Goal: Communication & Community: Share content

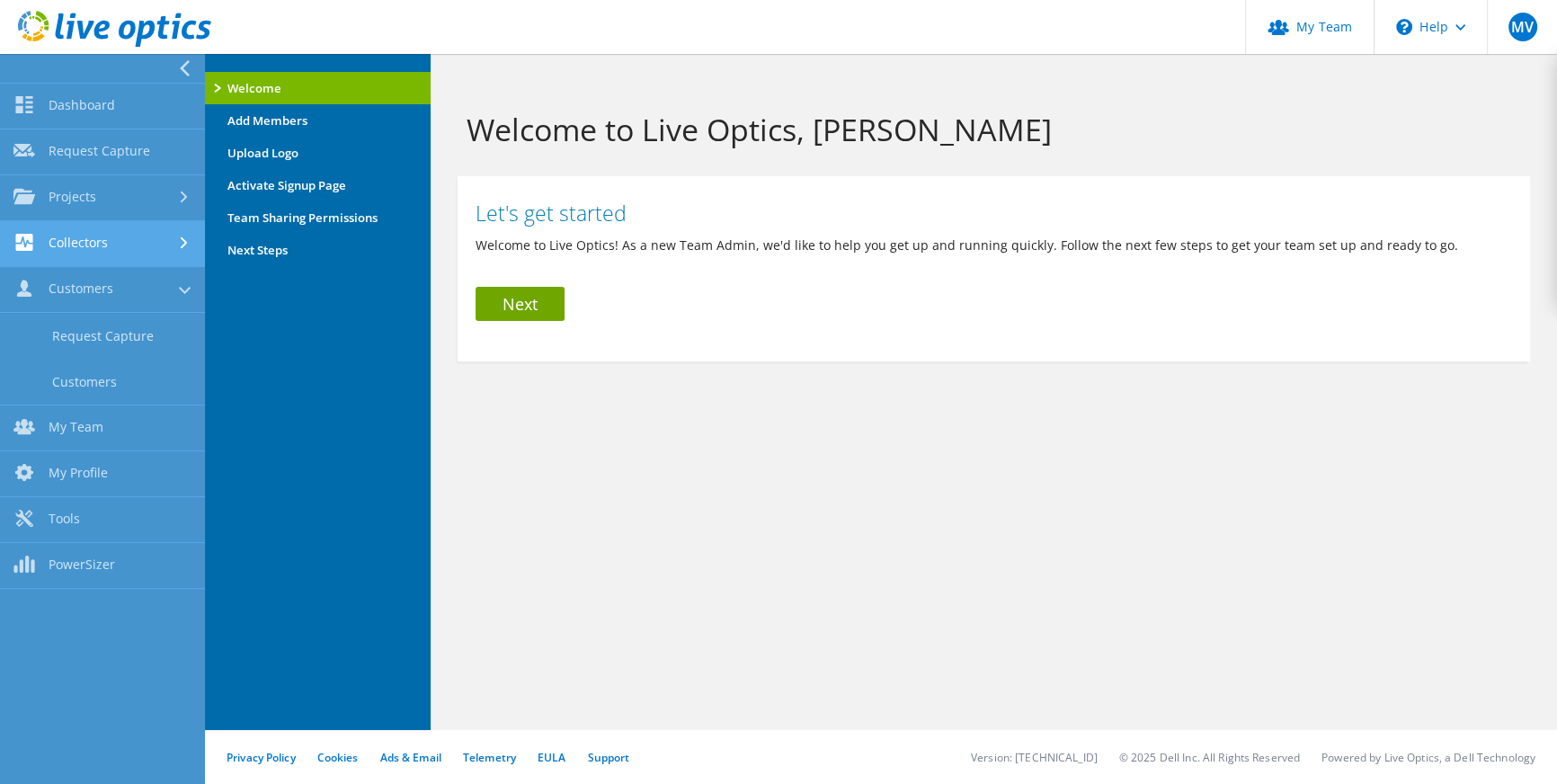
click at [98, 247] on link "Collectors" at bounding box center [102, 244] width 205 height 46
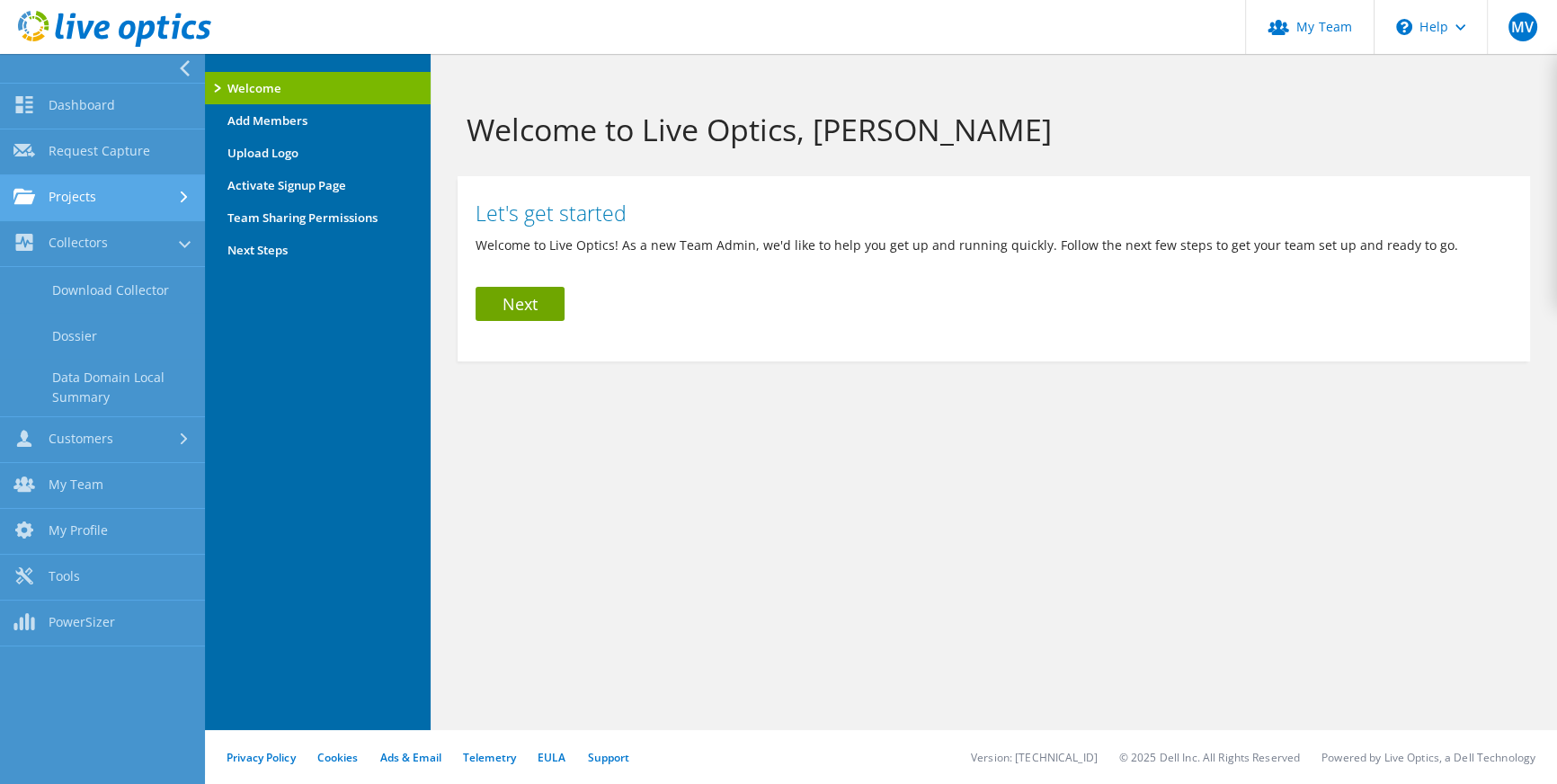
click at [79, 199] on link "Projects" at bounding box center [102, 198] width 205 height 46
click at [82, 252] on link "Search Projects" at bounding box center [102, 244] width 205 height 46
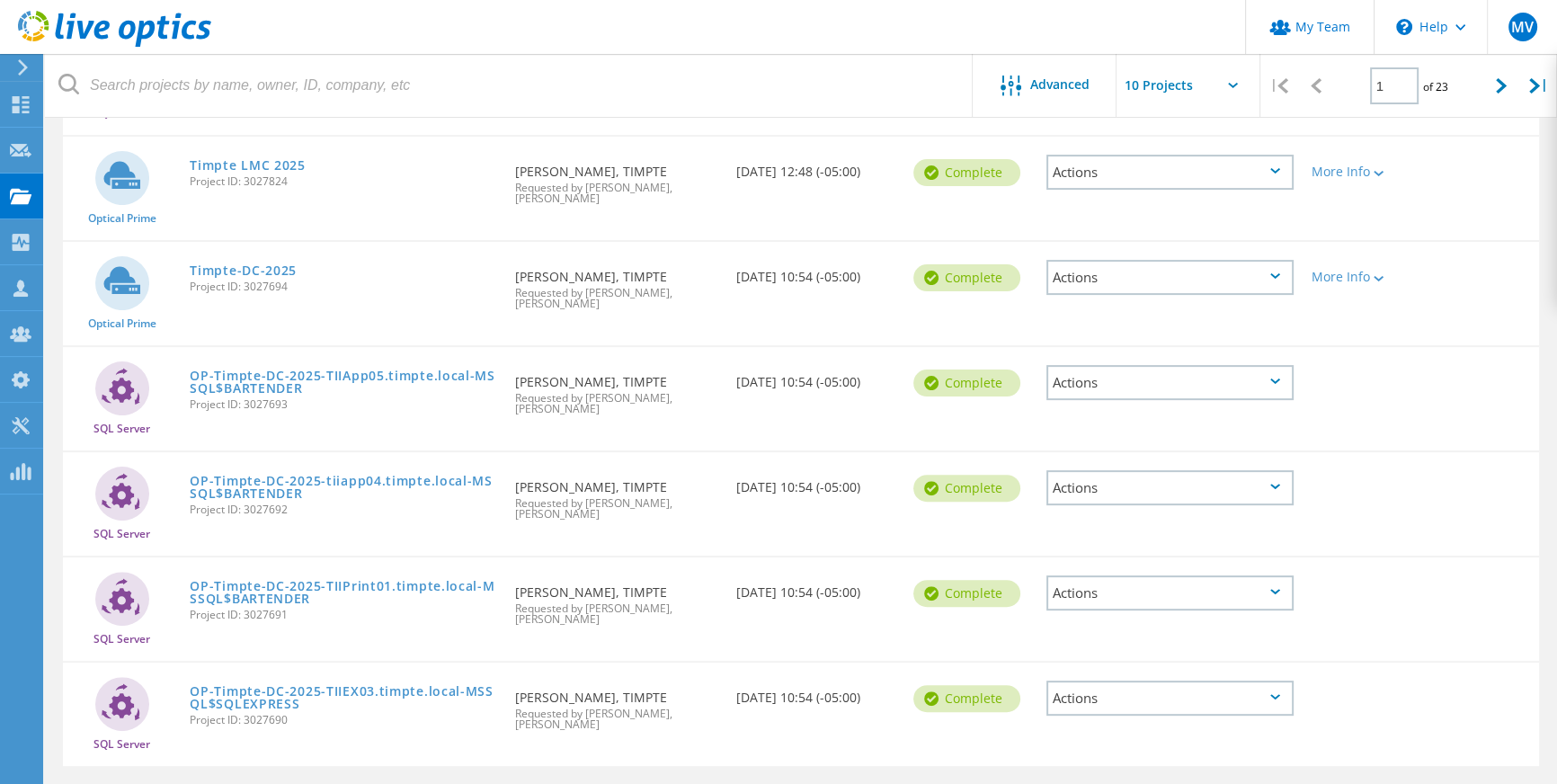
scroll to position [655, 0]
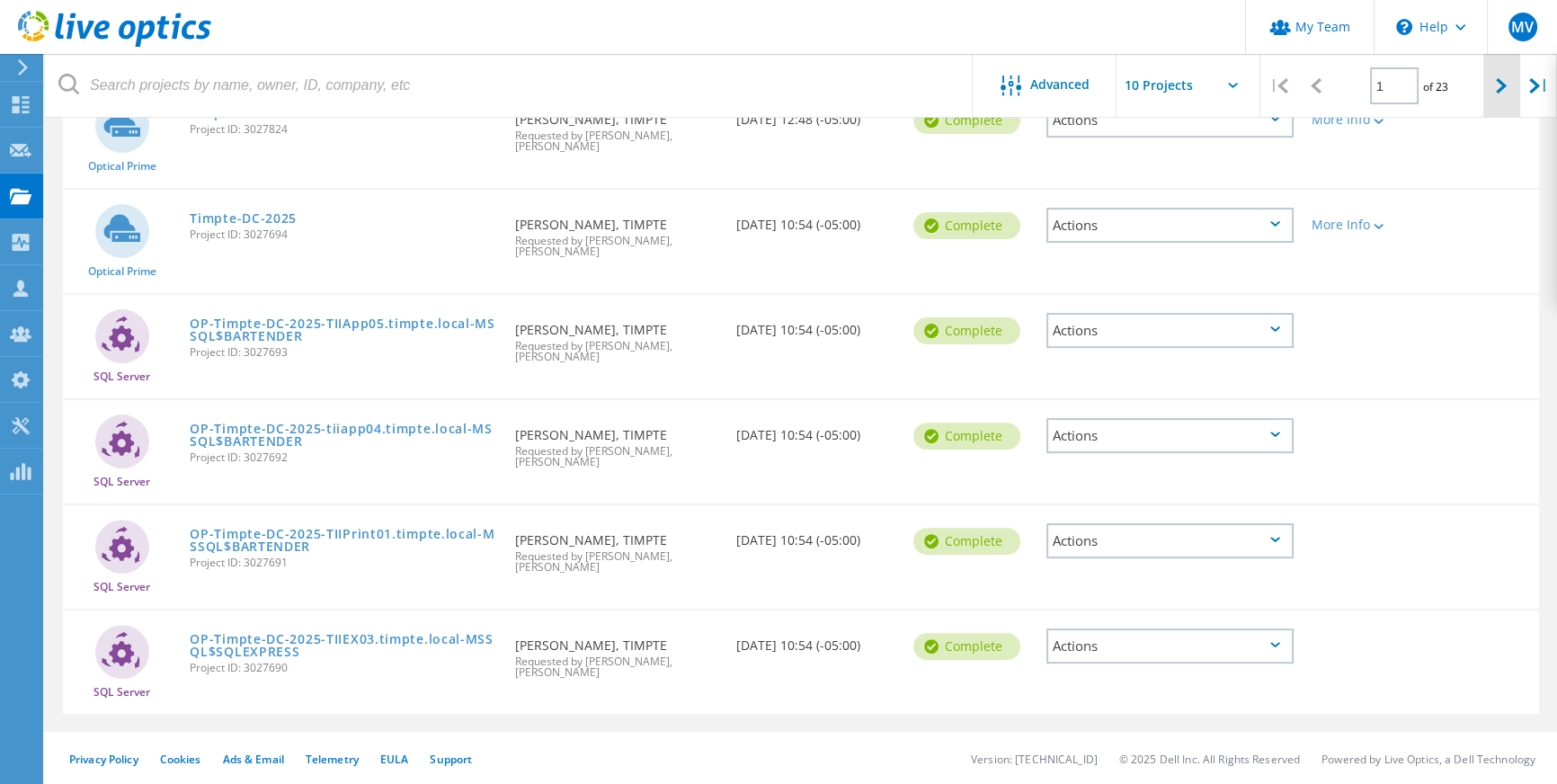
click at [1510, 82] on div at bounding box center [1501, 85] width 37 height 64
type input "2"
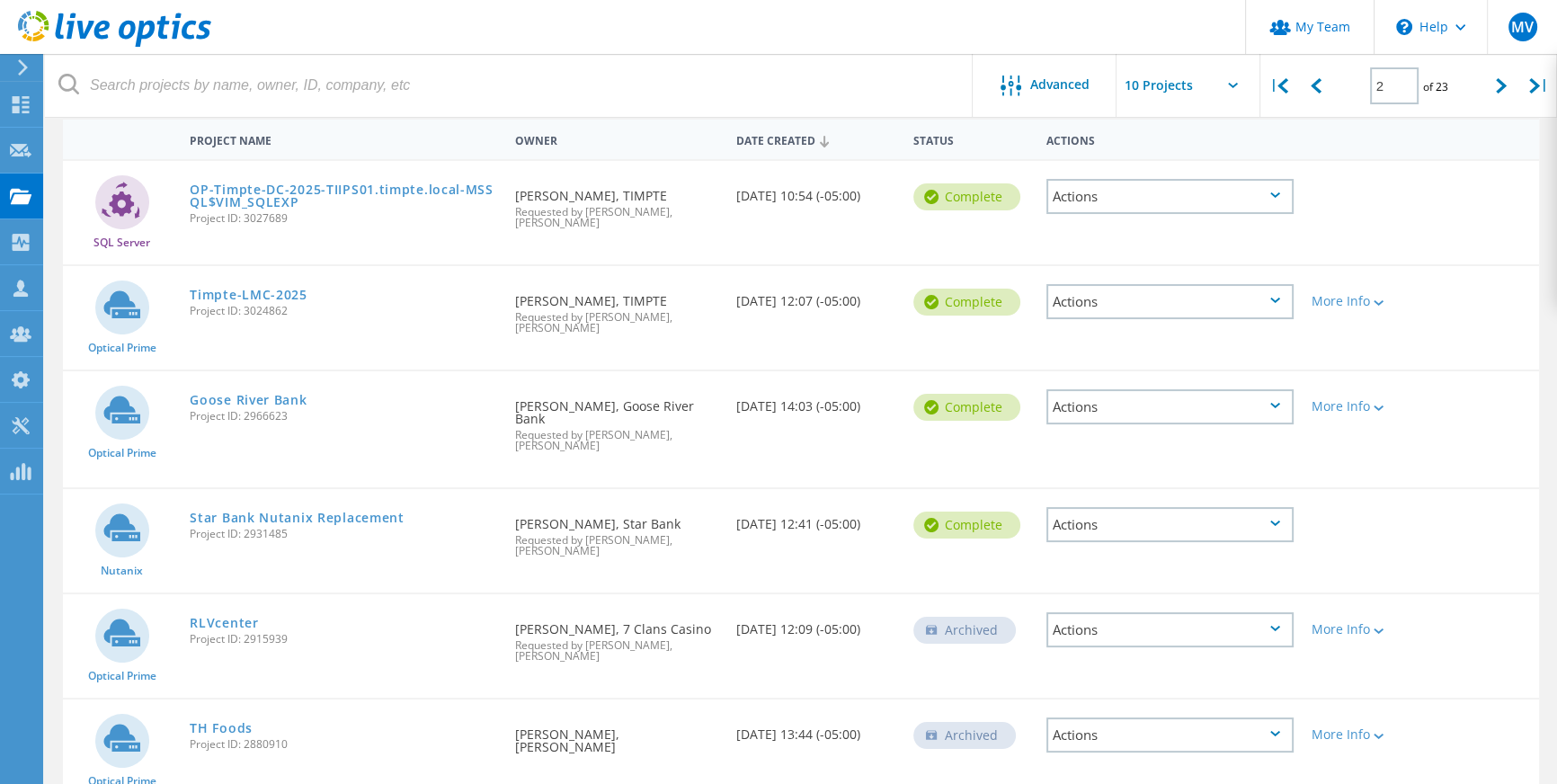
scroll to position [232, 0]
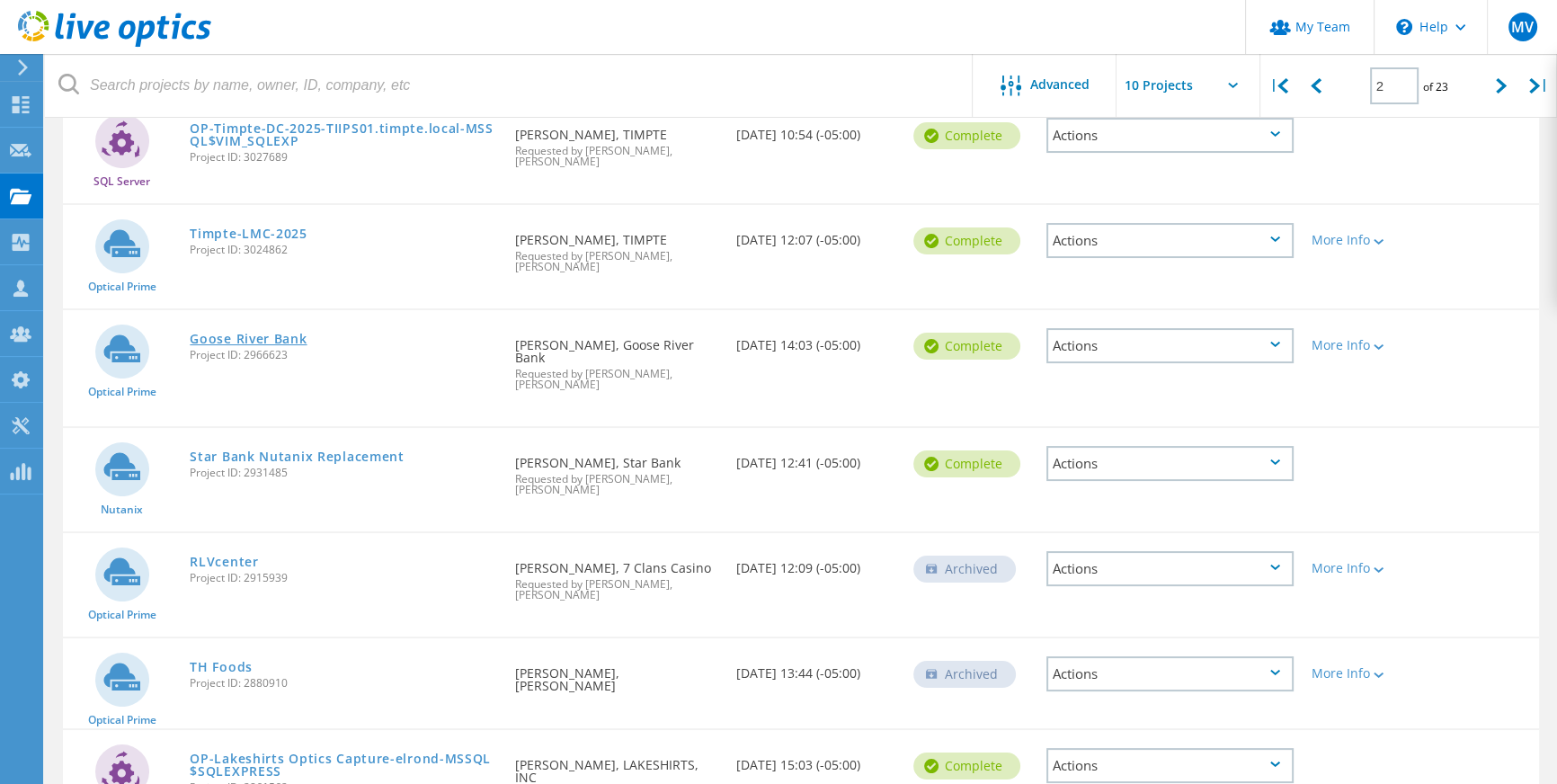
click at [263, 343] on link "Goose River Bank" at bounding box center [248, 338] width 117 height 12
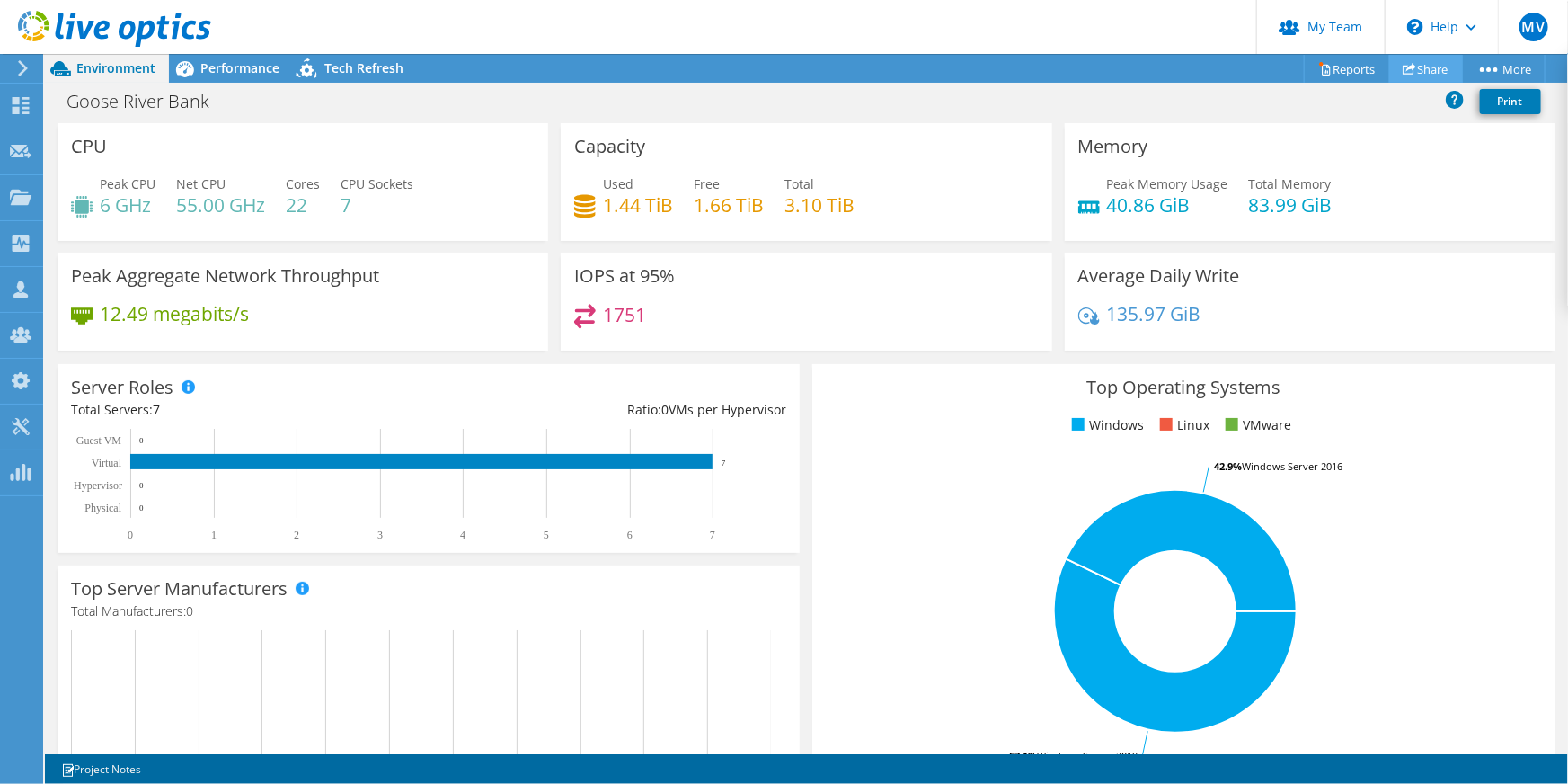
click at [1419, 69] on link "Share" at bounding box center [1425, 68] width 74 height 28
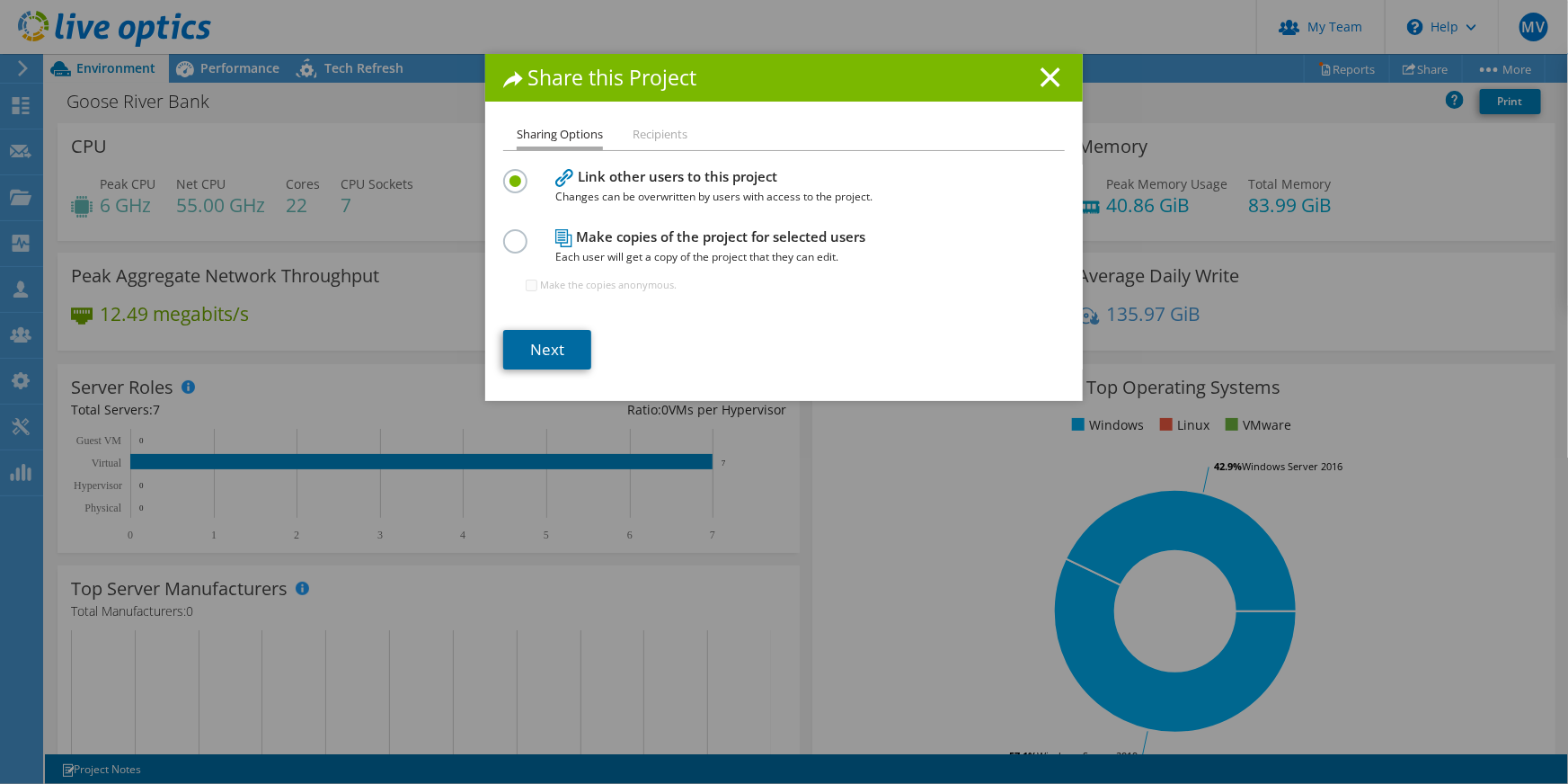
click at [552, 333] on link "Next" at bounding box center [547, 349] width 88 height 39
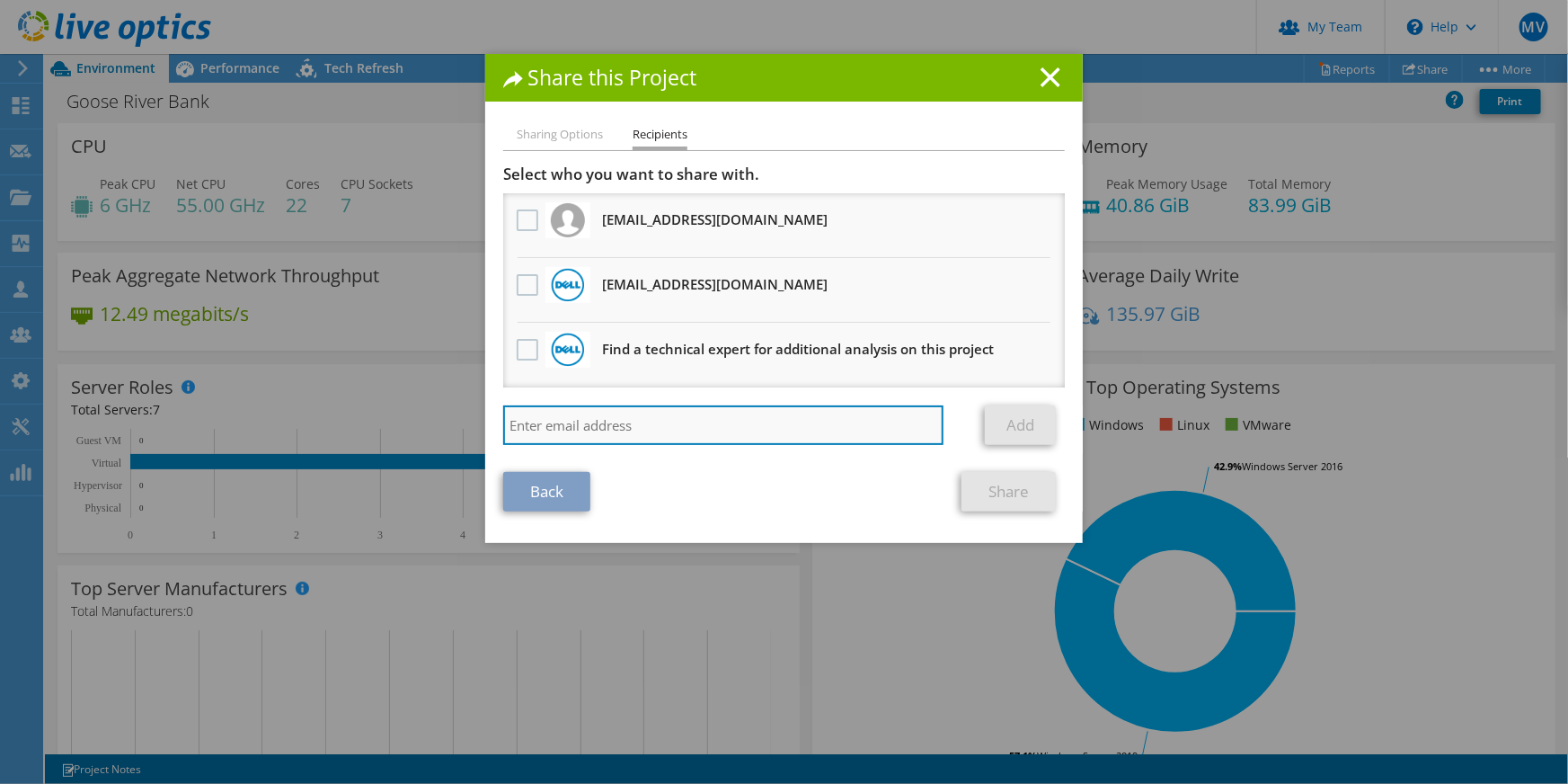
click at [596, 433] on input "search" at bounding box center [723, 425] width 440 height 39
type input "[PERSON_NAME][EMAIL_ADDRESS][PERSON_NAME][PERSON_NAME][DOMAIN_NAME]"
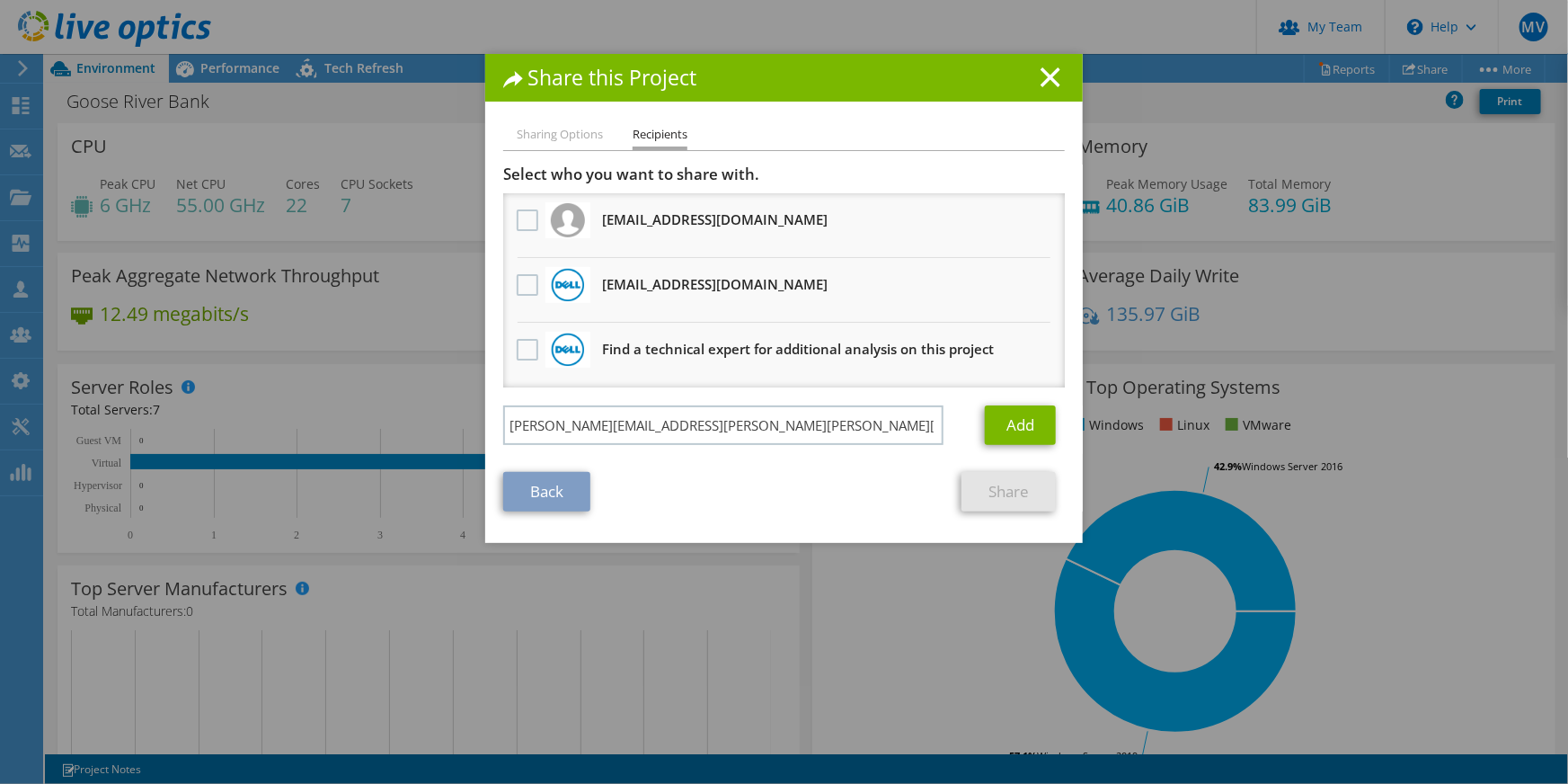
click at [837, 451] on div "[PERSON_NAME][EMAIL_ADDRESS][PERSON_NAME][PERSON_NAME][DOMAIN_NAME] Add" at bounding box center [784, 430] width 562 height 49
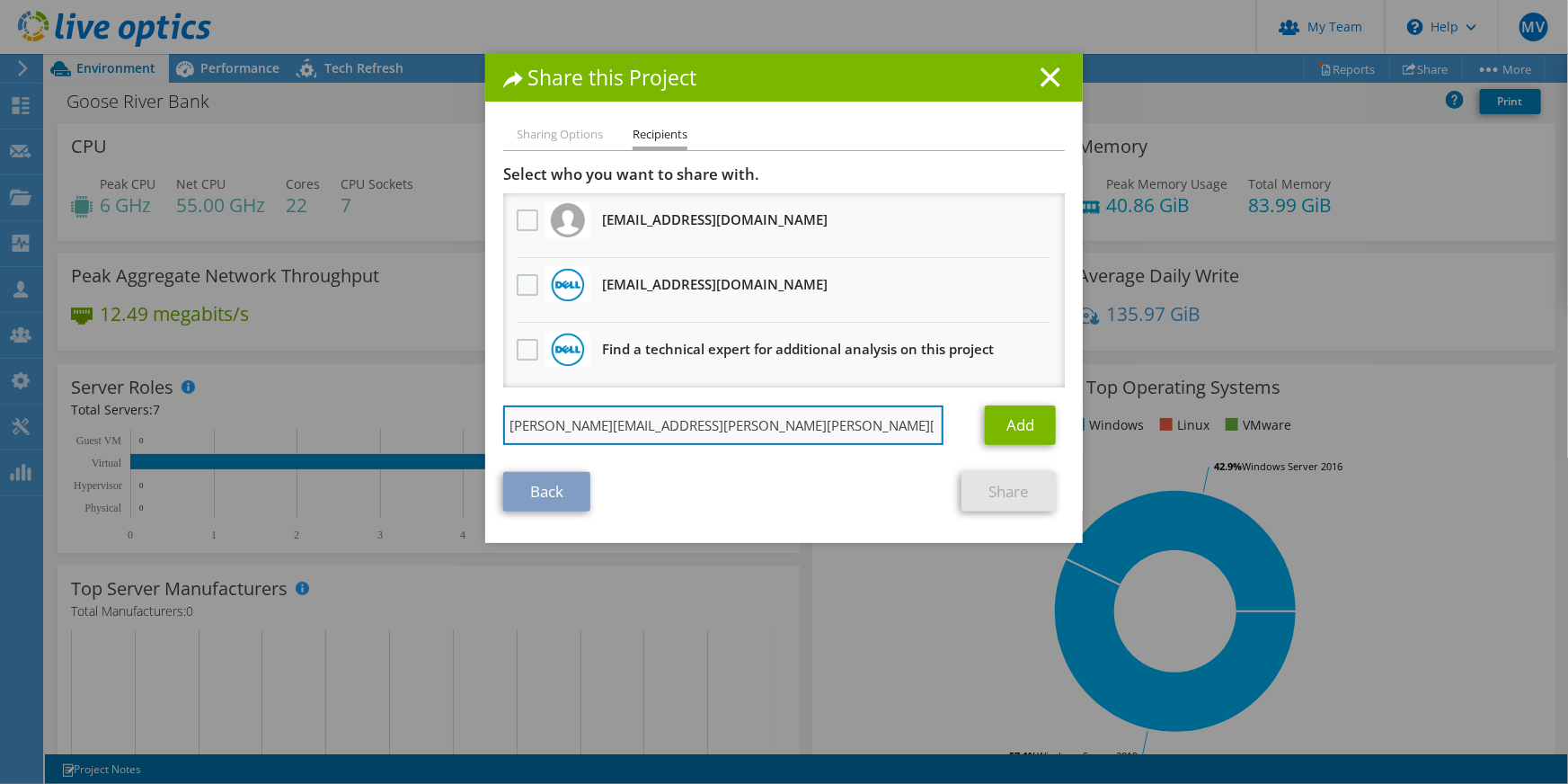
click at [769, 434] on input "[PERSON_NAME][EMAIL_ADDRESS][PERSON_NAME][PERSON_NAME][DOMAIN_NAME]" at bounding box center [723, 425] width 440 height 39
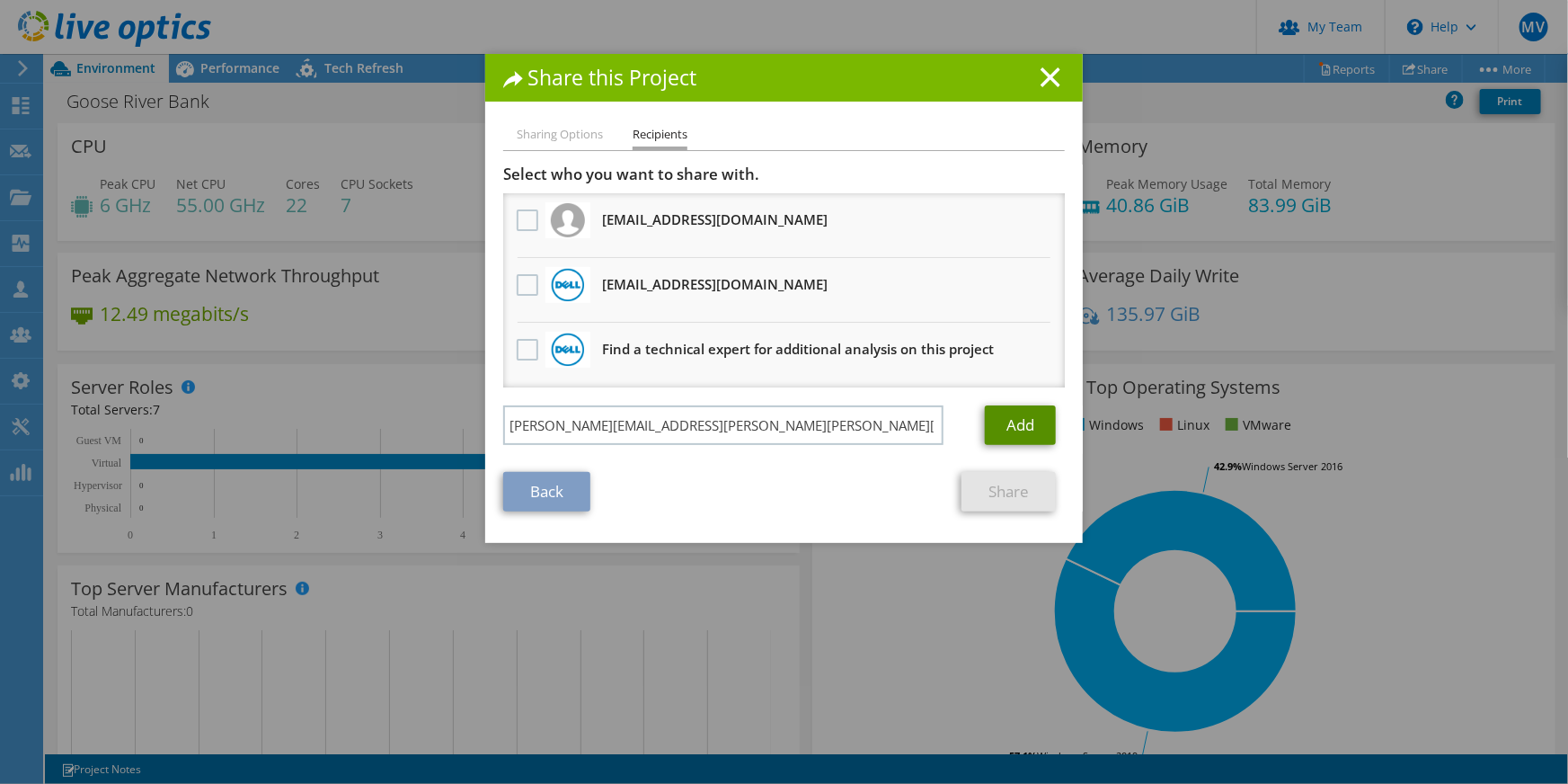
click at [1005, 427] on link "Add" at bounding box center [1020, 425] width 71 height 39
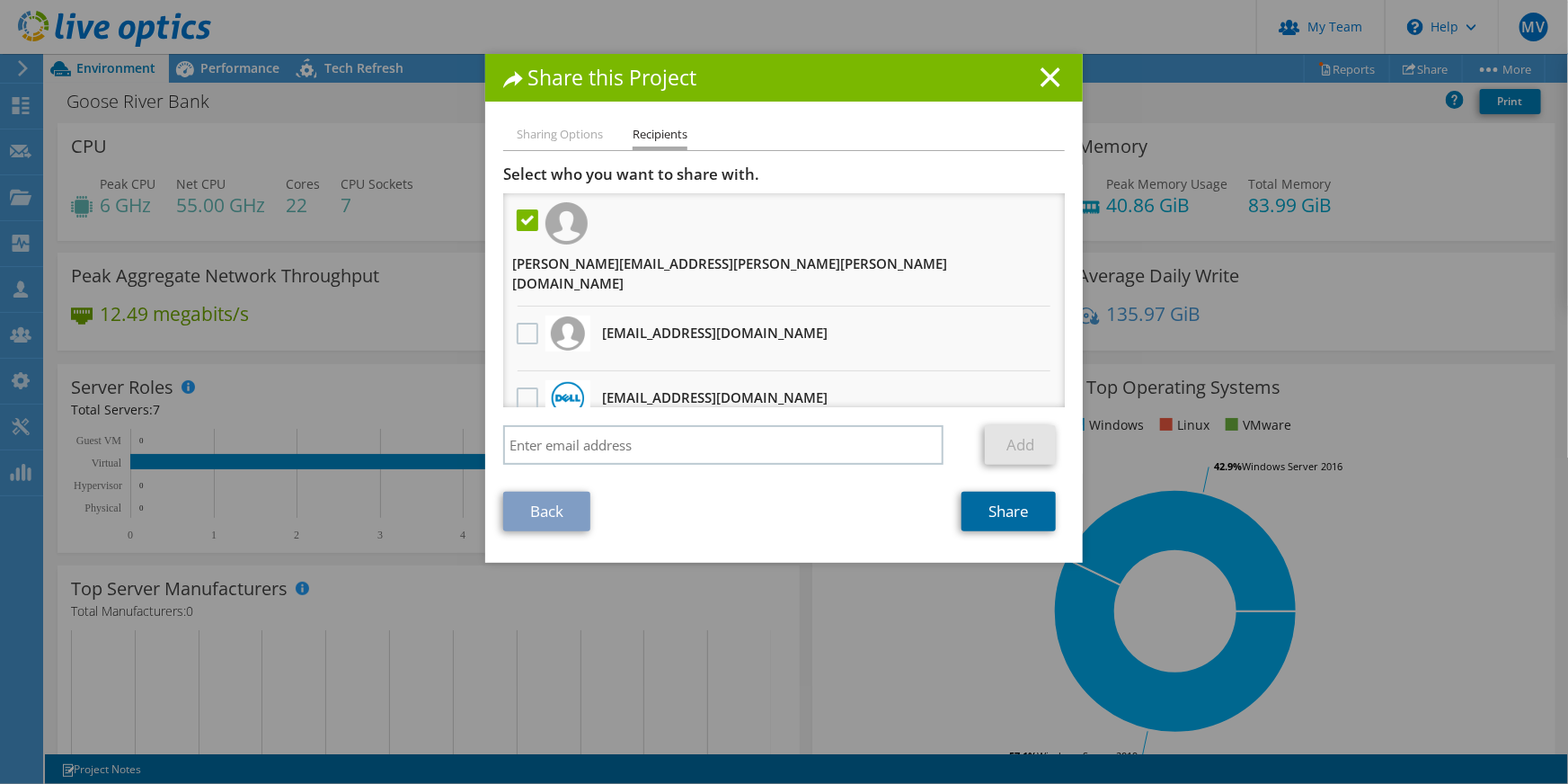
click at [1029, 519] on link "Share" at bounding box center [1008, 511] width 95 height 39
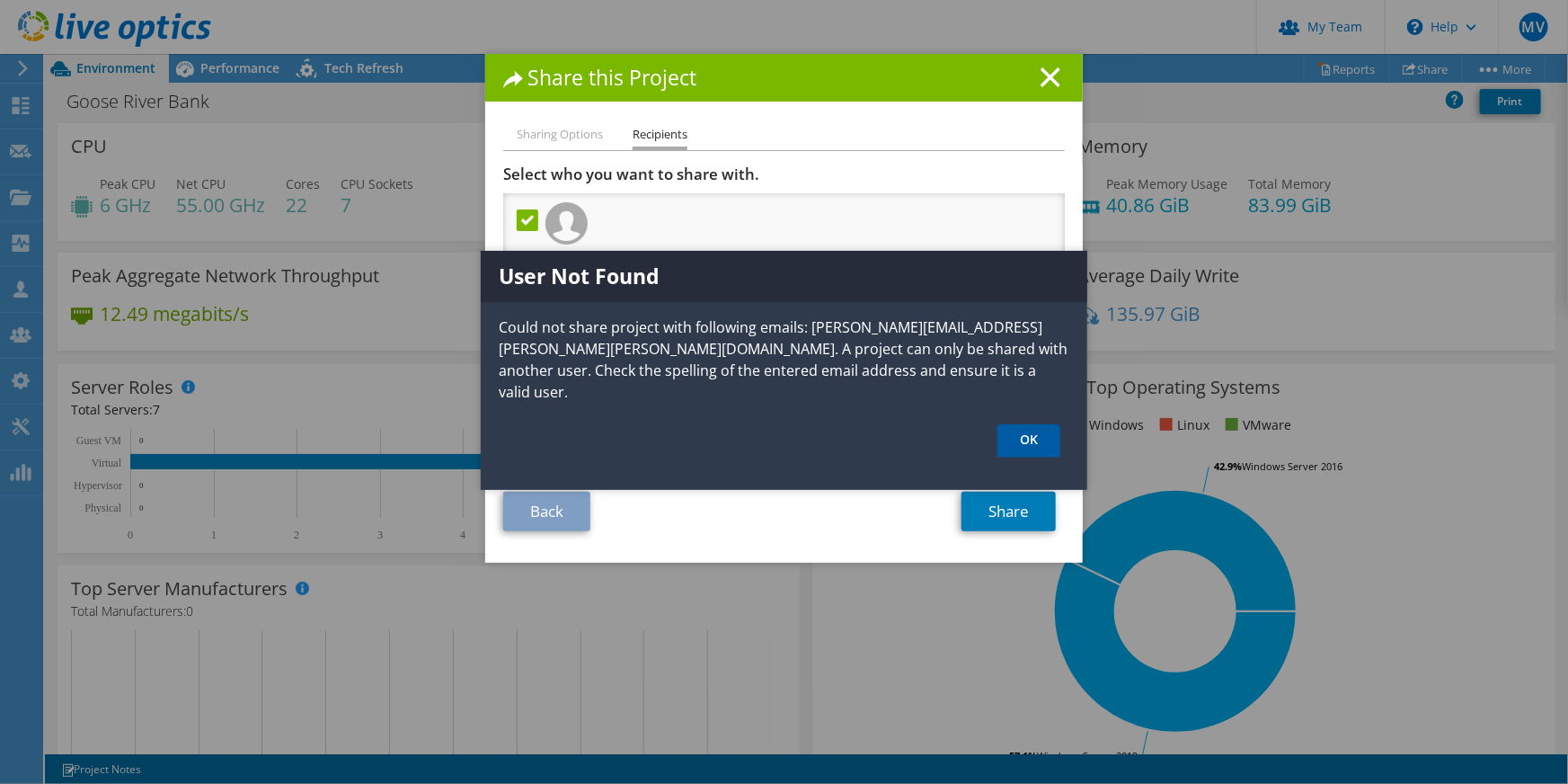
click at [1025, 424] on link "OK" at bounding box center [1028, 440] width 63 height 34
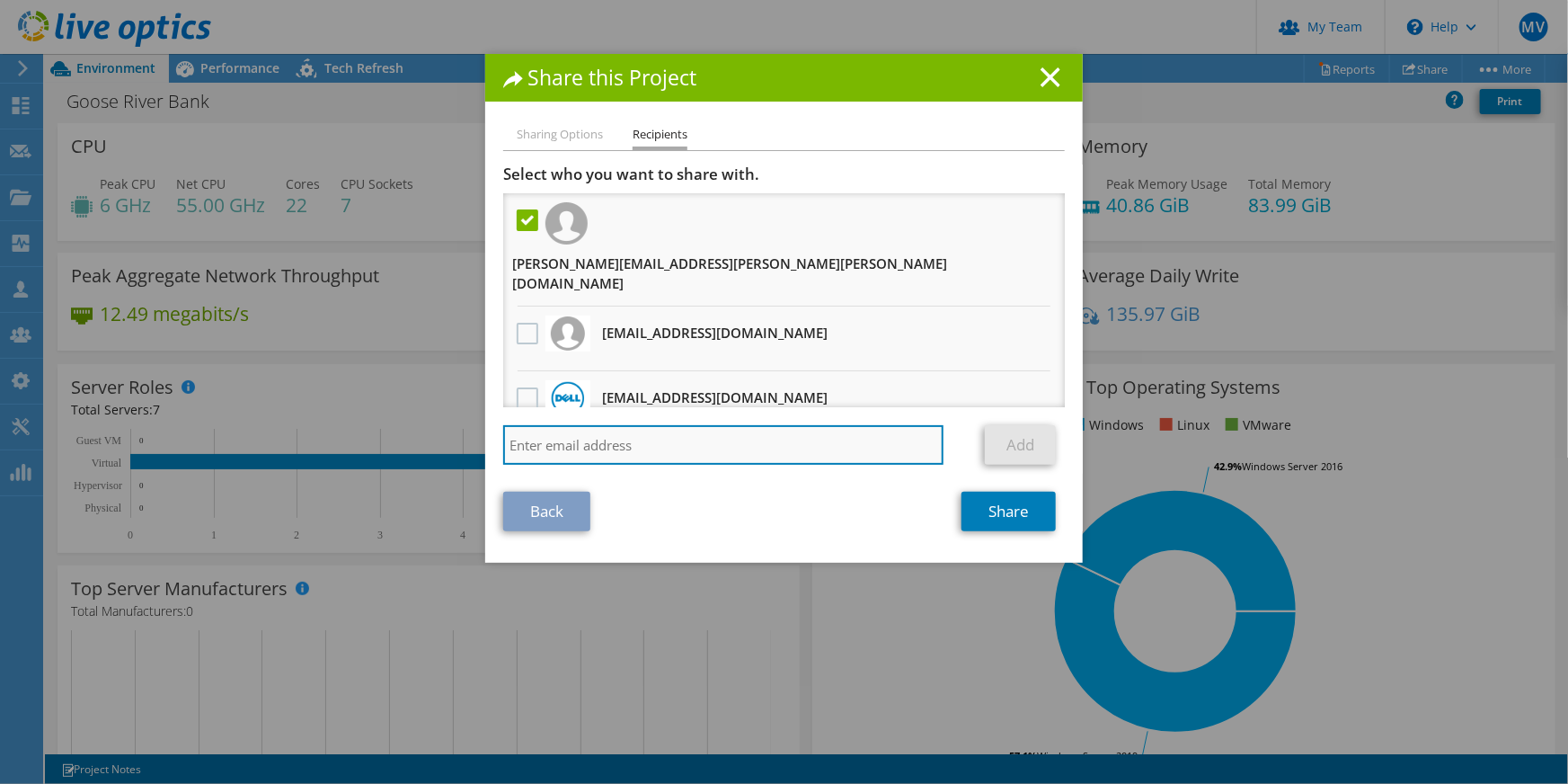
drag, startPoint x: 615, startPoint y: 456, endPoint x: 625, endPoint y: 431, distance: 26.9
click at [615, 456] on input "search" at bounding box center [723, 444] width 440 height 39
type input "[PERSON_NAME][EMAIL_ADDRESS][PERSON_NAME][PERSON_NAME][DOMAIN_NAME]"
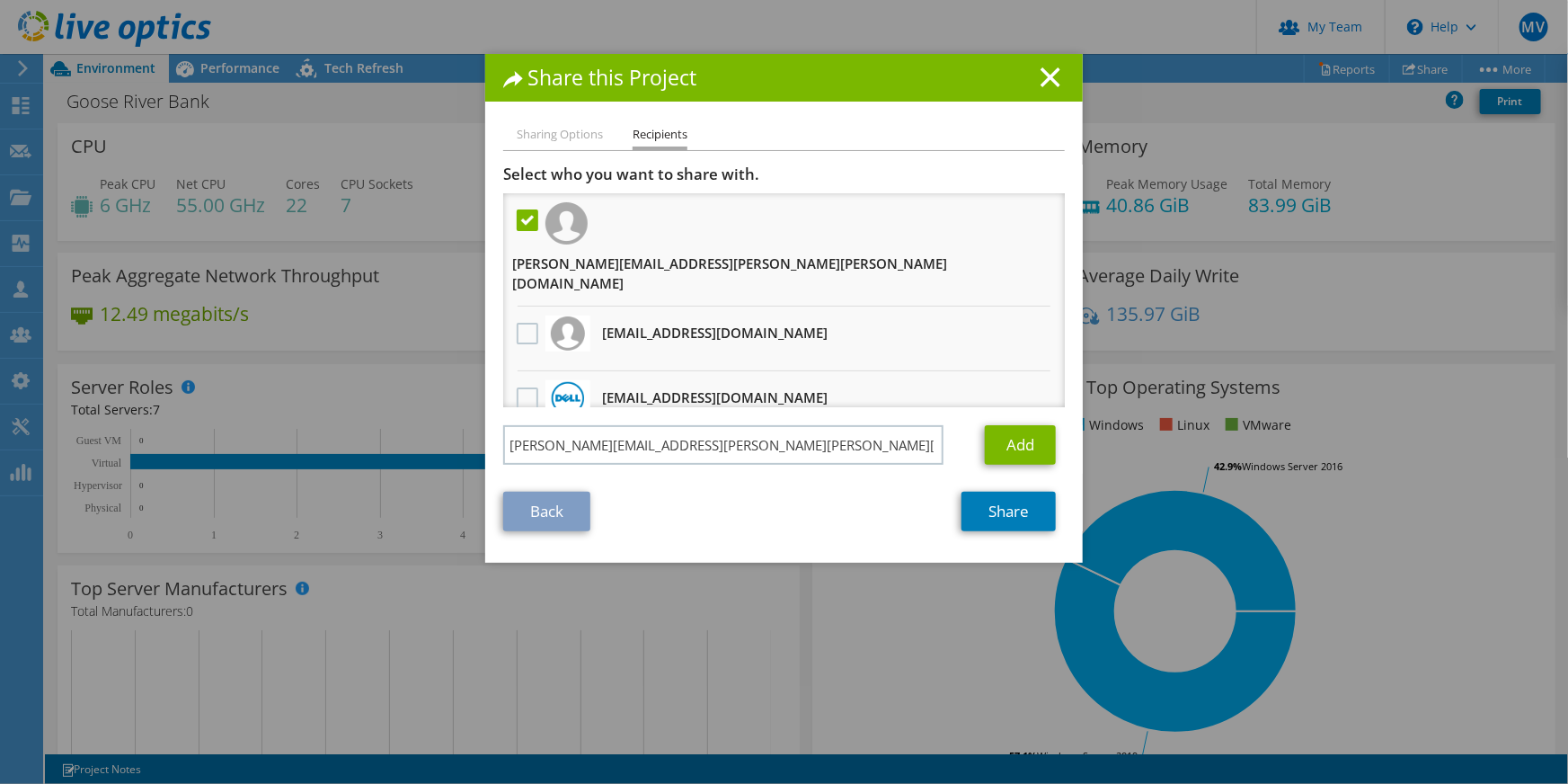
click at [523, 226] on label at bounding box center [529, 220] width 26 height 22
click at [0, 0] on input "checkbox" at bounding box center [0, 0] width 0 height 0
click at [988, 469] on div "[PERSON_NAME][EMAIL_ADDRESS][PERSON_NAME][PERSON_NAME][DOMAIN_NAME] Add" at bounding box center [784, 449] width 562 height 49
click at [986, 448] on link "Add" at bounding box center [1020, 444] width 71 height 39
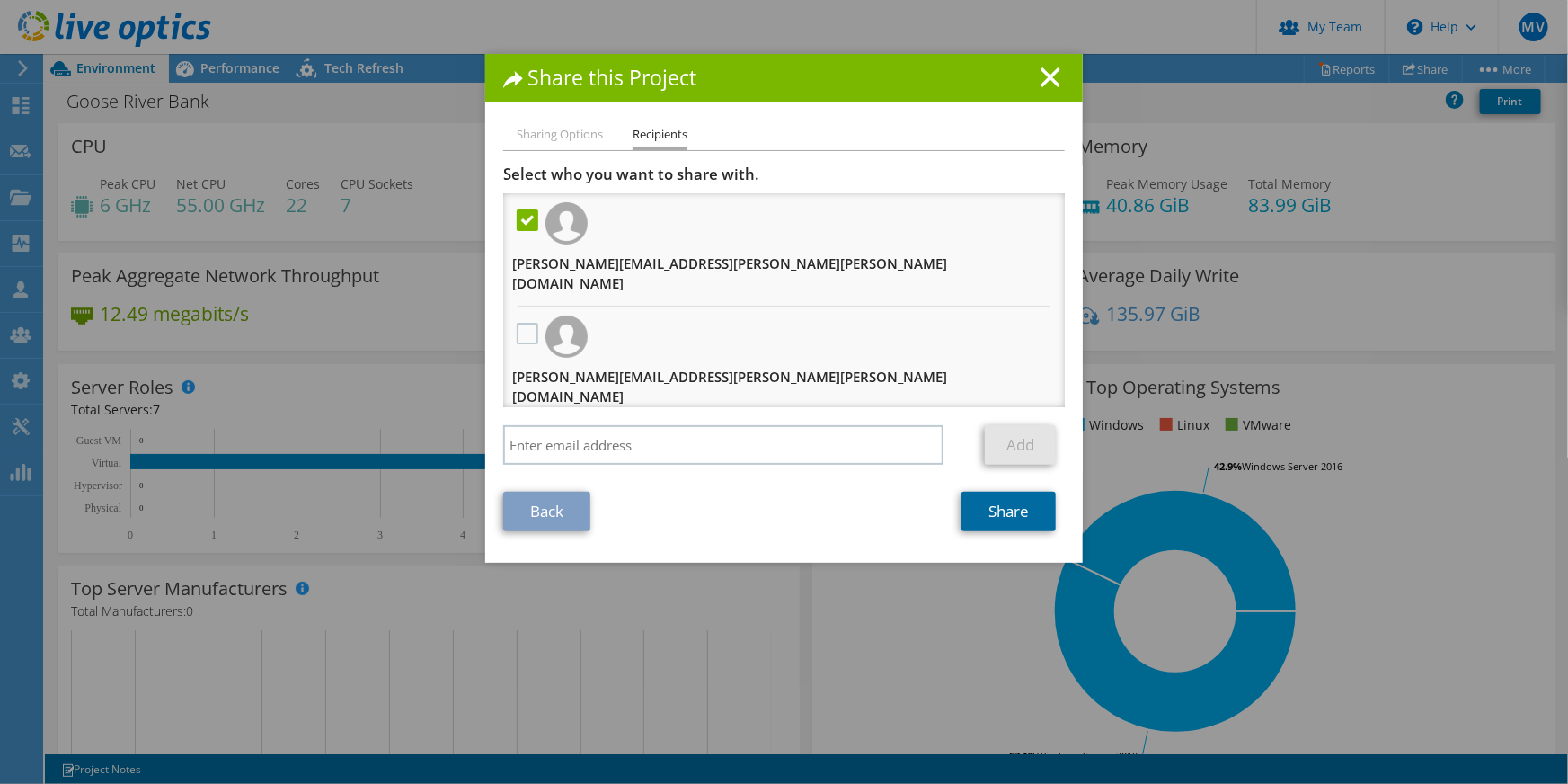
click at [995, 520] on link "Share" at bounding box center [1008, 511] width 95 height 39
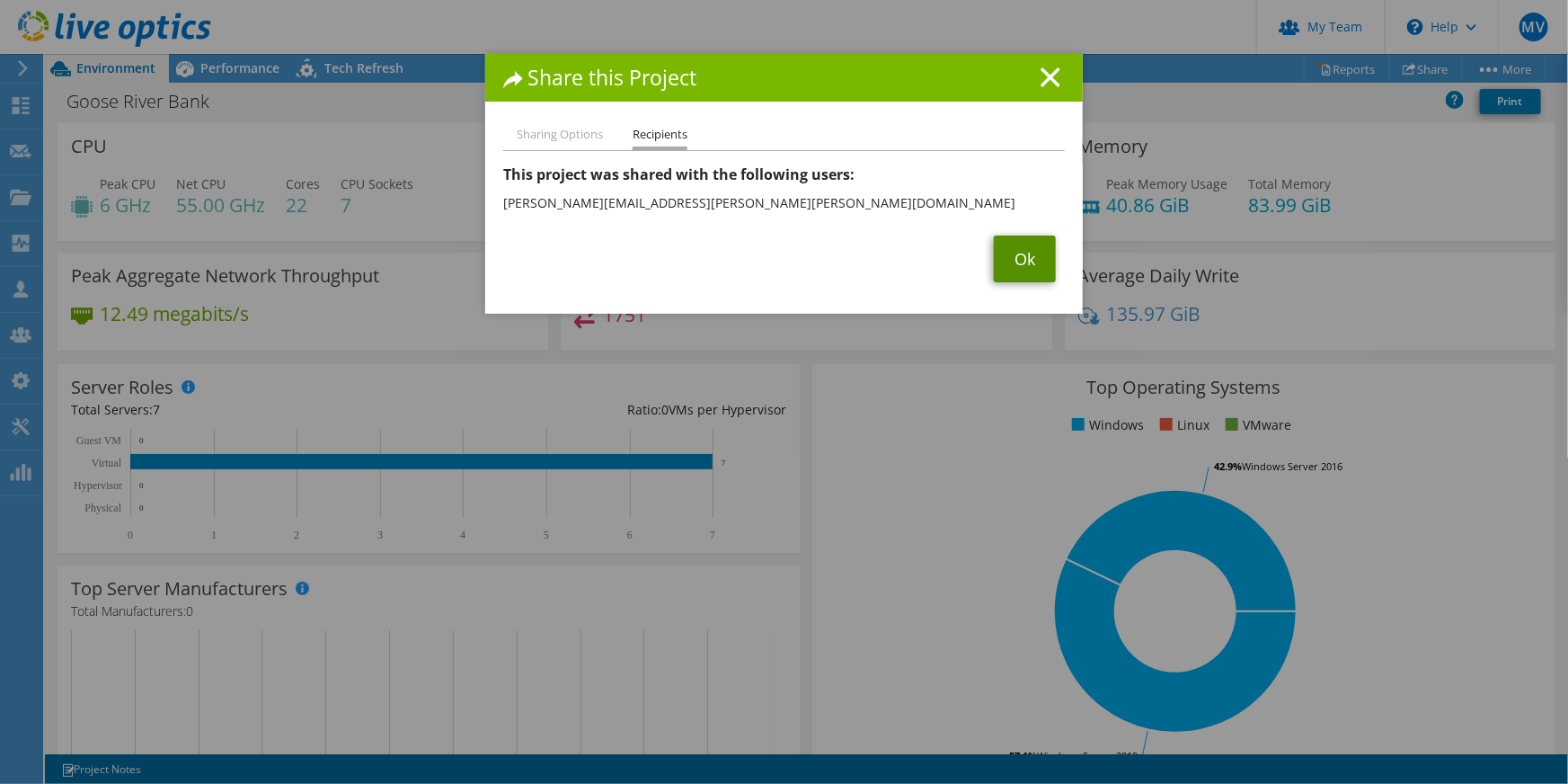
click at [1033, 257] on link "Ok" at bounding box center [1025, 258] width 62 height 47
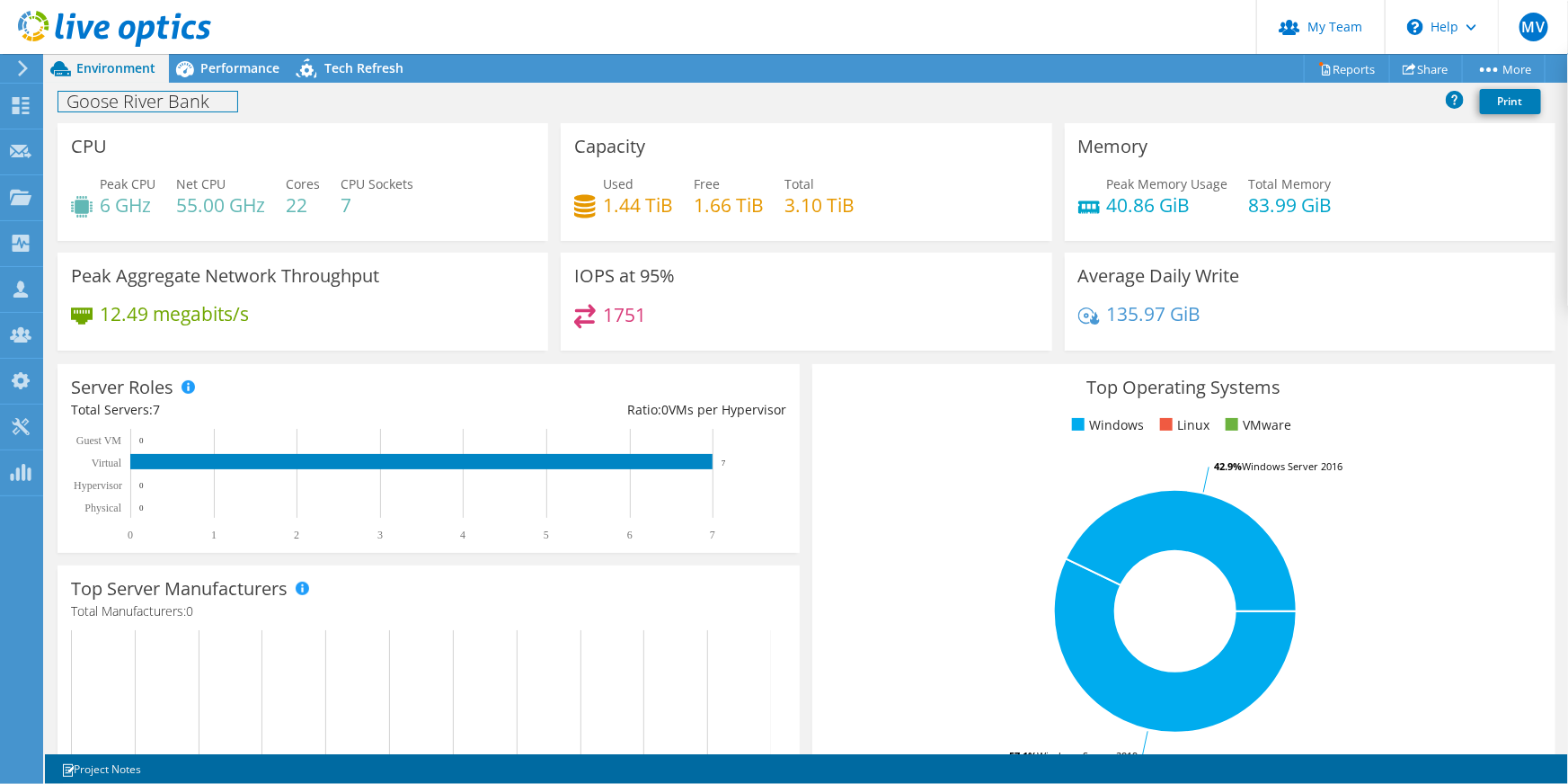
click at [222, 82] on div "Goose River Bank Print" at bounding box center [806, 102] width 1523 height 40
click at [220, 69] on span "Performance" at bounding box center [239, 68] width 79 height 17
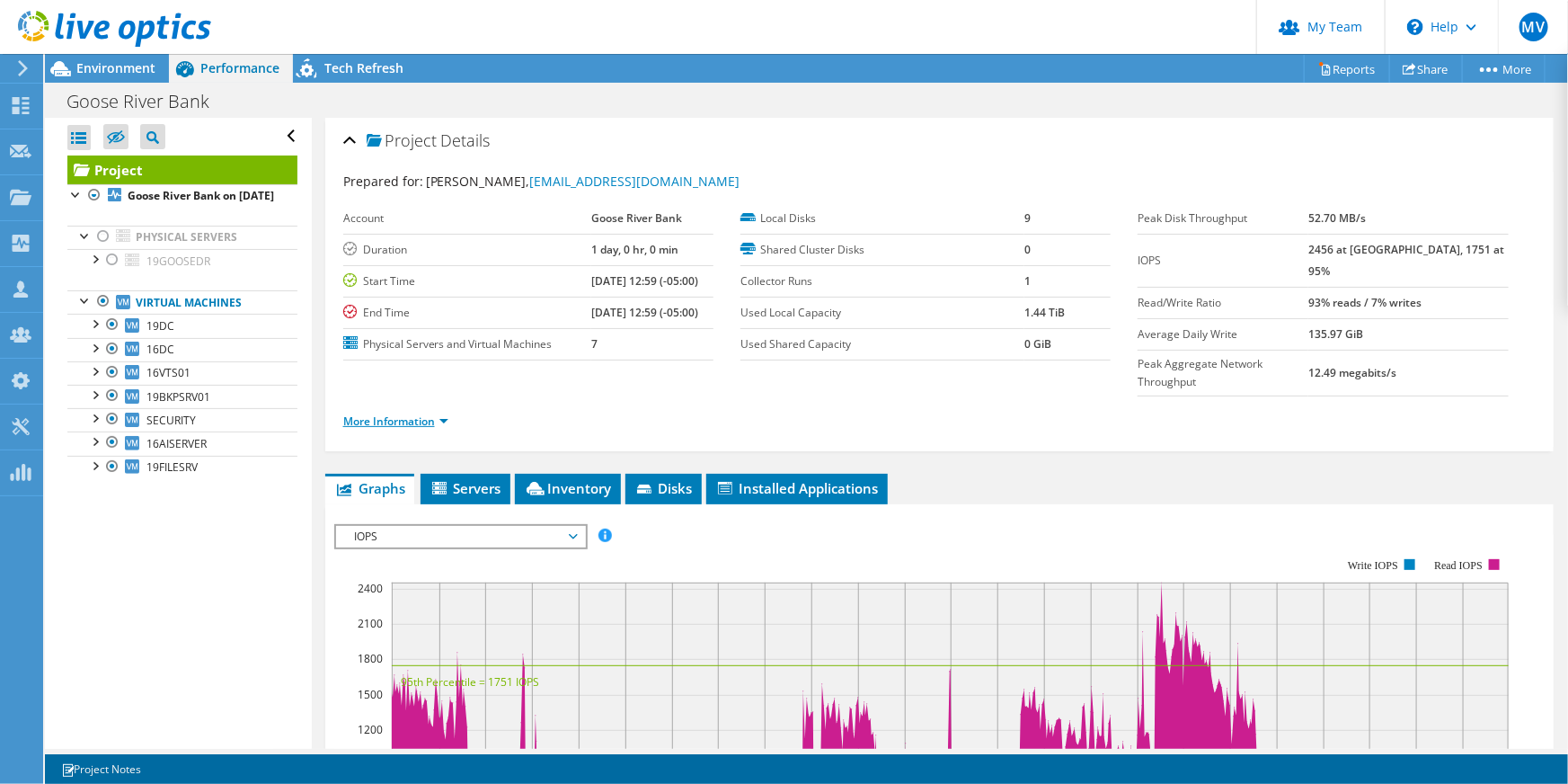
click at [394, 414] on link "More Information" at bounding box center [396, 421] width 105 height 15
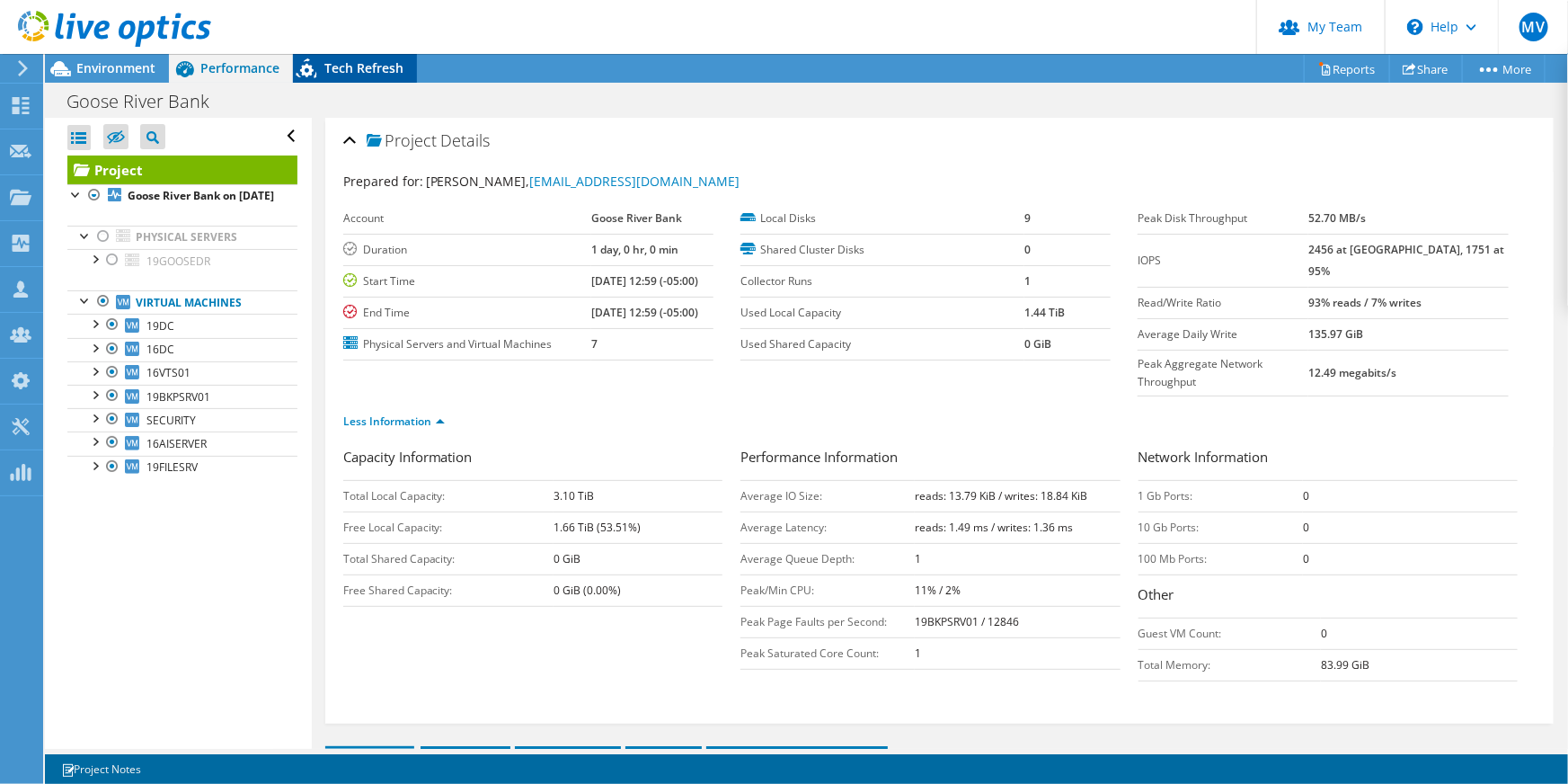
click at [342, 74] on span "Tech Refresh" at bounding box center [364, 68] width 79 height 17
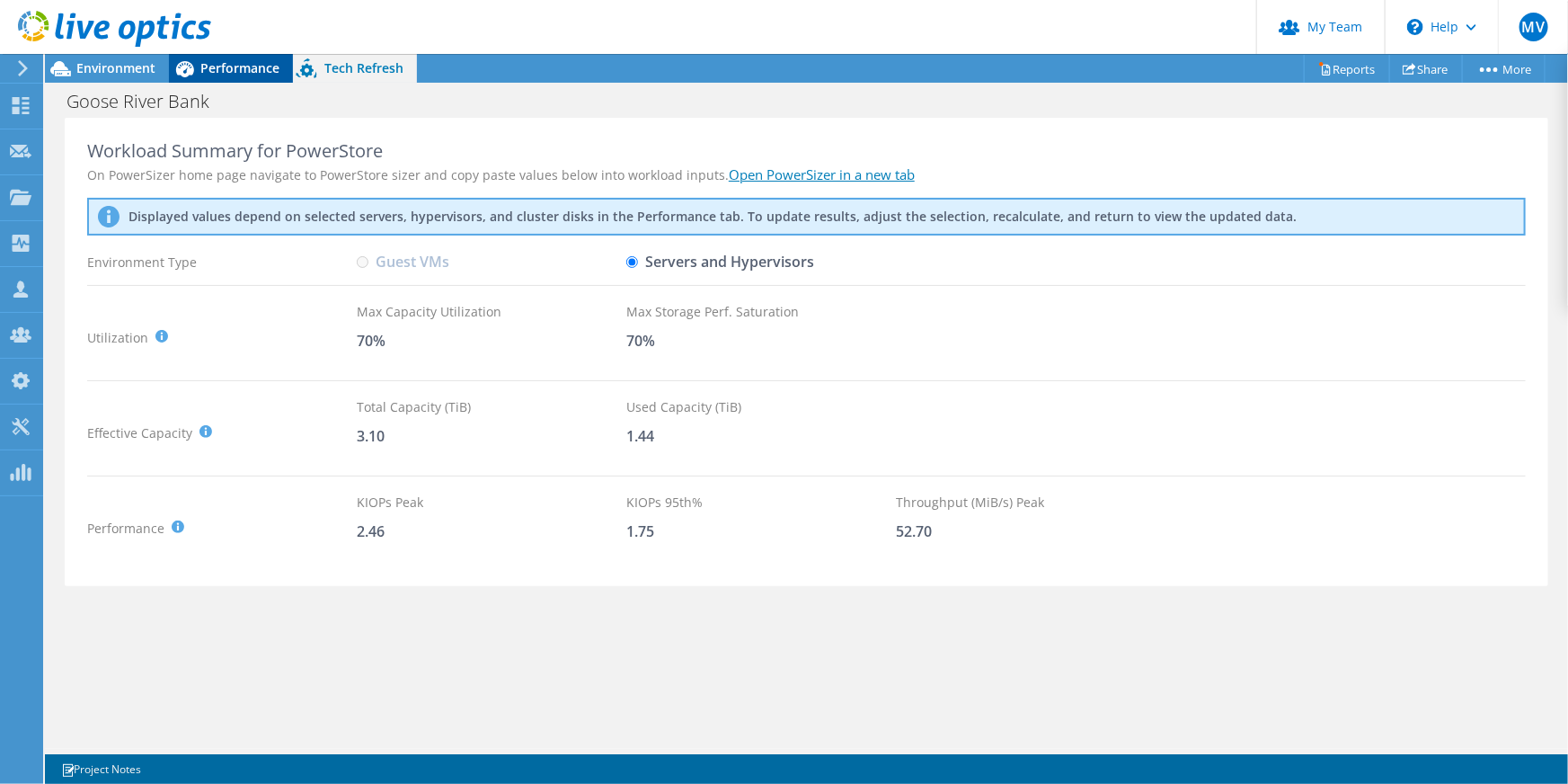
click at [221, 74] on span "Performance" at bounding box center [239, 68] width 79 height 17
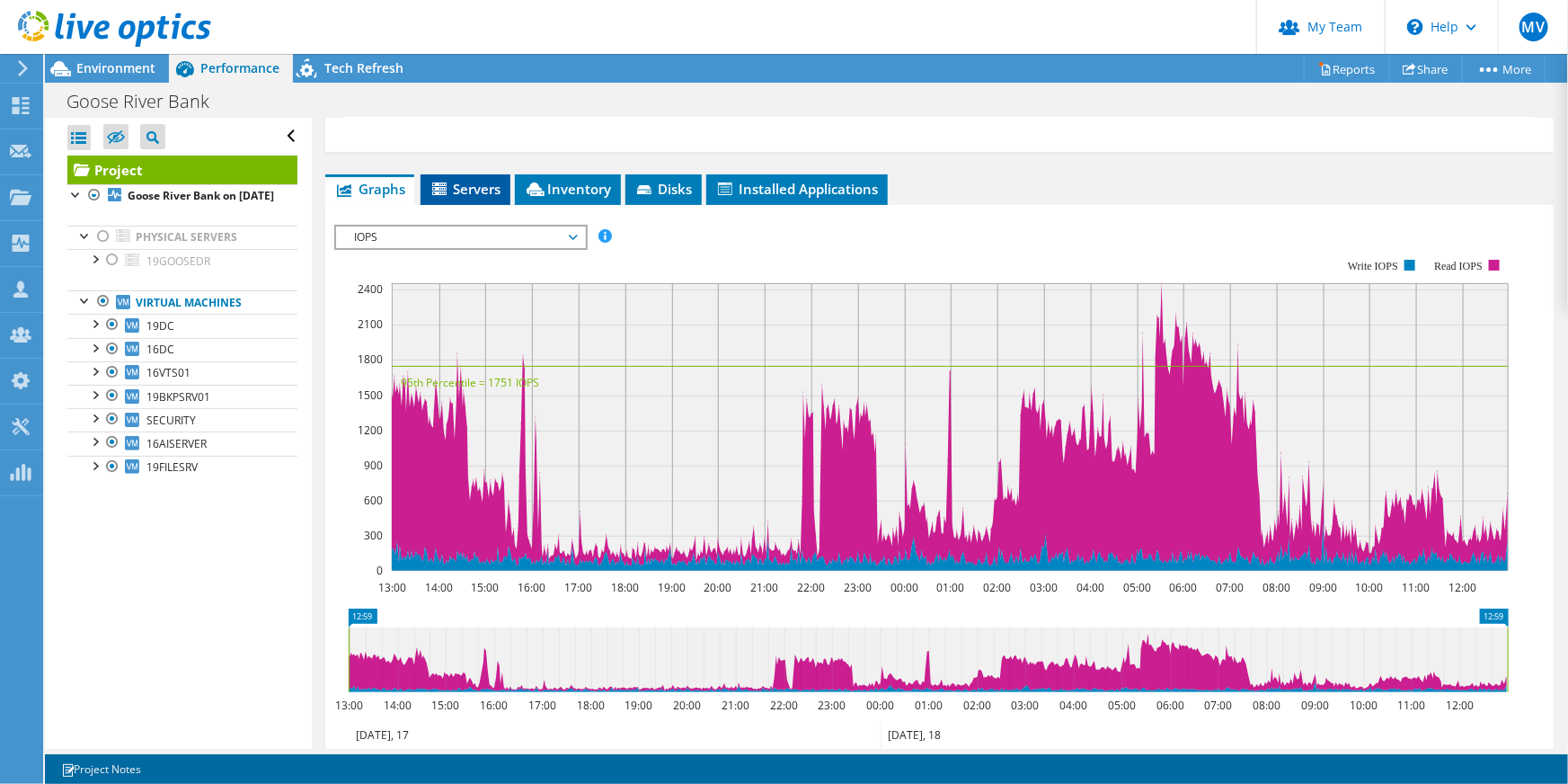
click at [489, 180] on span "Servers" at bounding box center [465, 189] width 72 height 18
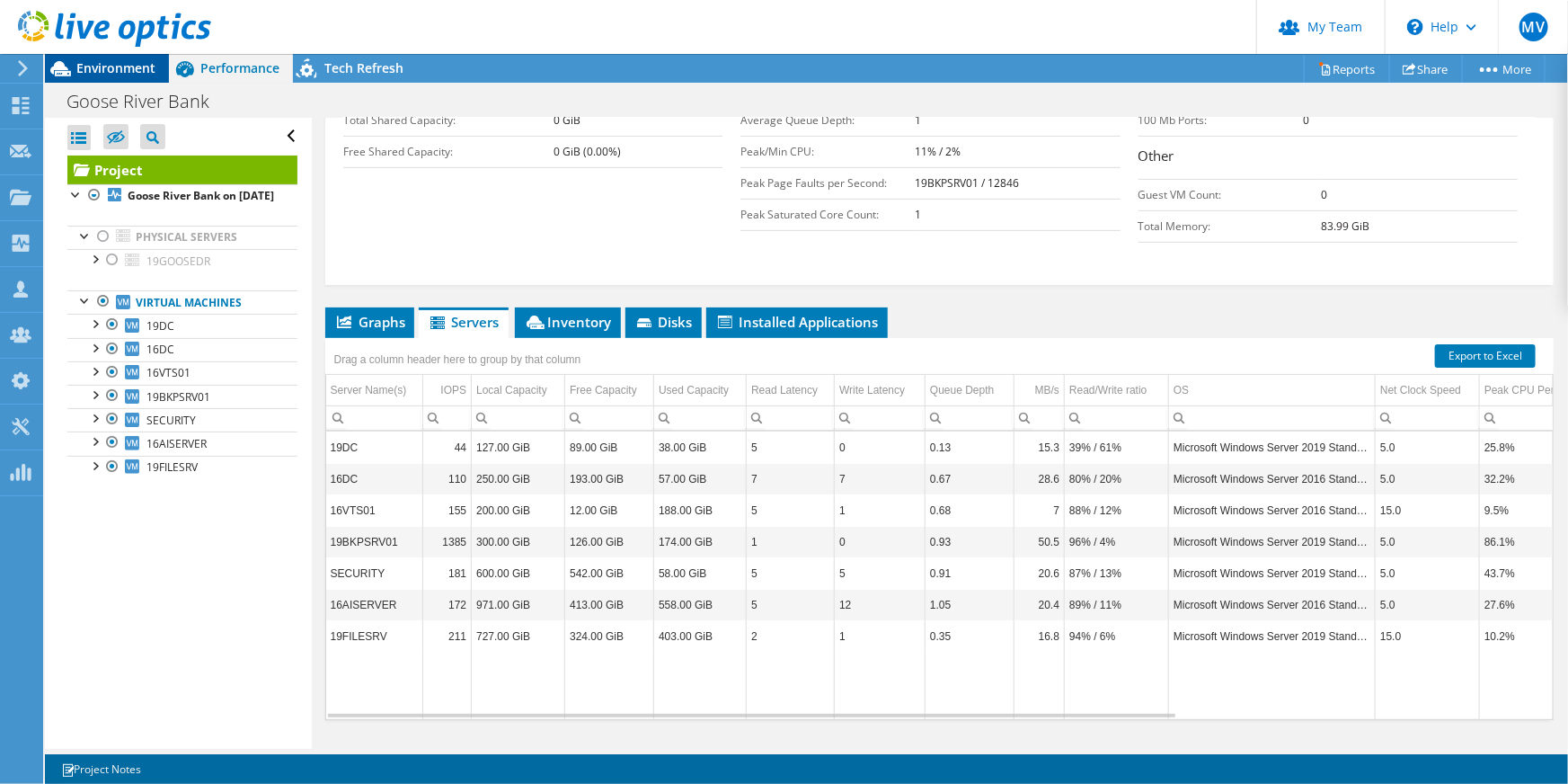
click at [106, 68] on span "Environment" at bounding box center [116, 68] width 79 height 17
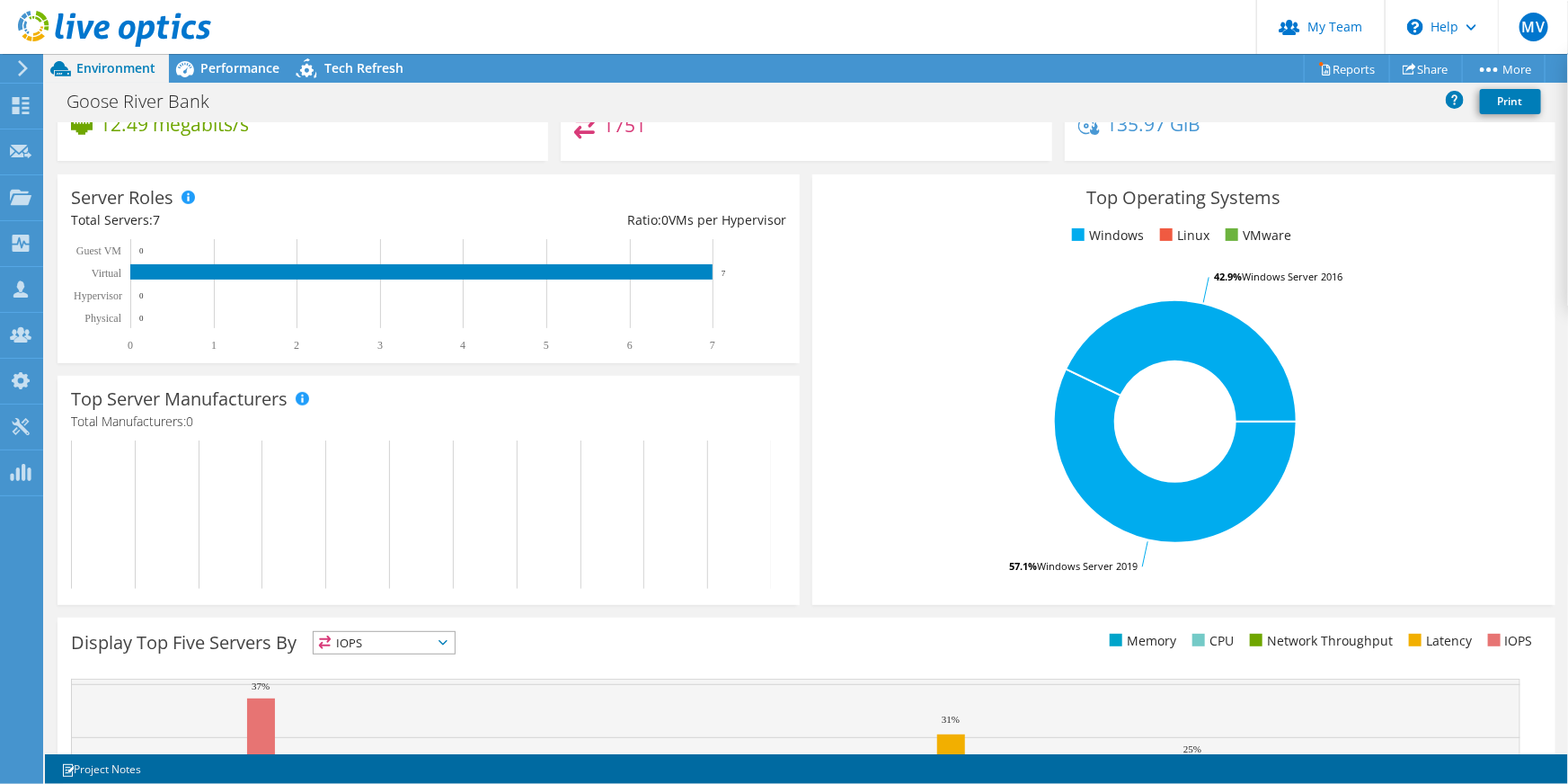
scroll to position [0, 0]
